Goal: Information Seeking & Learning: Compare options

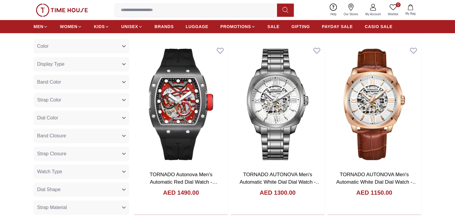
click at [91, 83] on button "Band Color" at bounding box center [82, 82] width 96 height 14
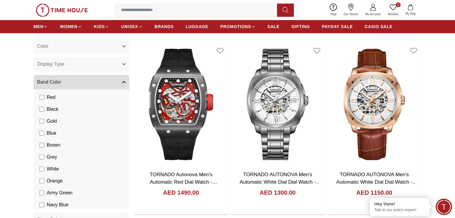
scroll to position [60, 0]
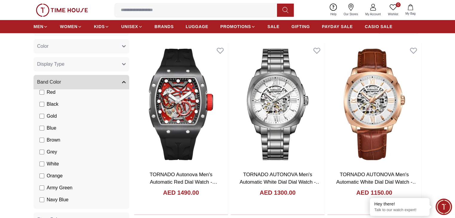
click at [81, 84] on button "Band Color" at bounding box center [82, 82] width 96 height 14
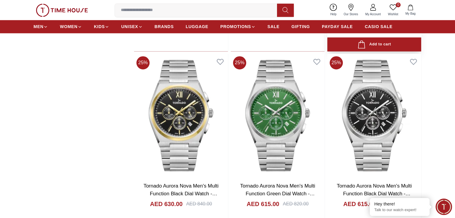
scroll to position [958, 0]
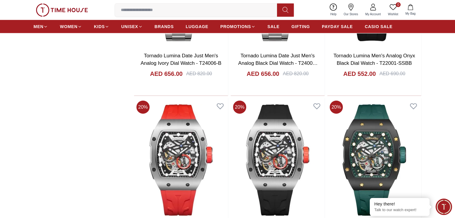
scroll to position [1616, 0]
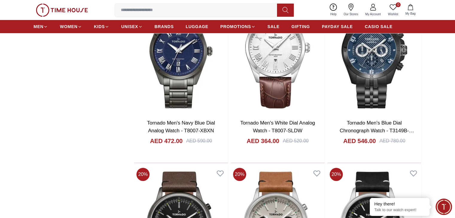
scroll to position [2245, 0]
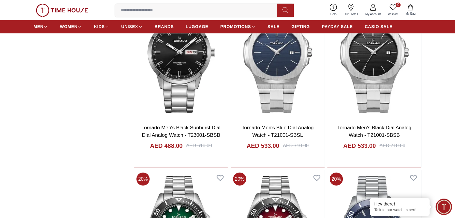
scroll to position [3292, 0]
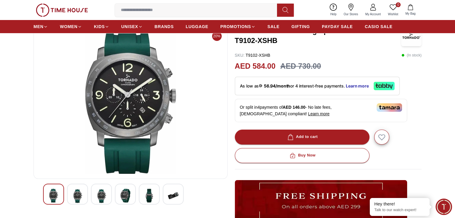
scroll to position [90, 0]
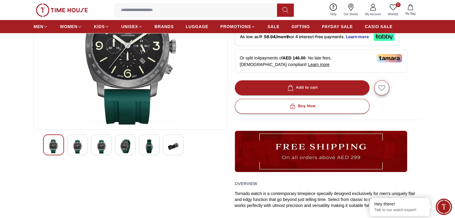
click at [151, 145] on img at bounding box center [149, 147] width 11 height 14
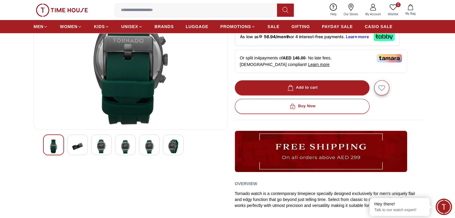
click at [129, 149] on img at bounding box center [125, 147] width 11 height 15
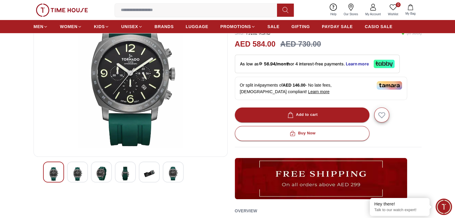
scroll to position [0, 0]
